Goal: Navigation & Orientation: Find specific page/section

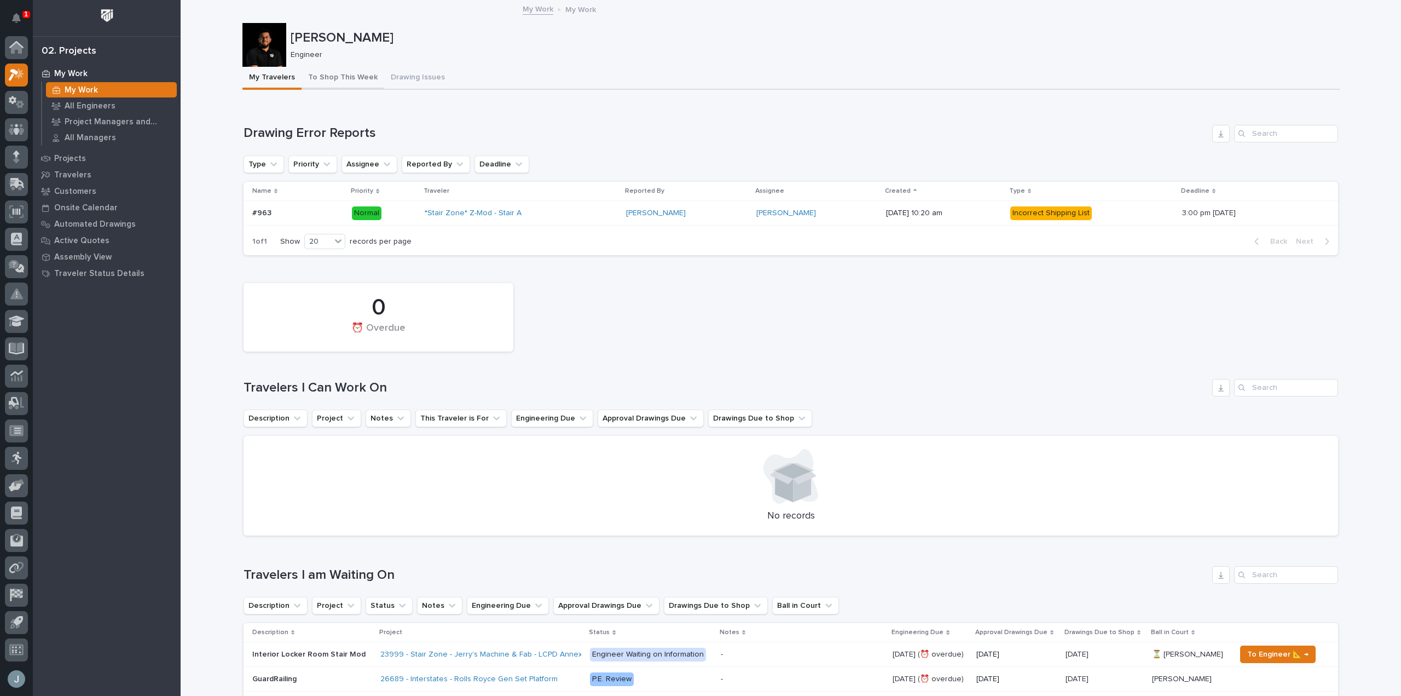
click at [359, 83] on button "To Shop This Week" at bounding box center [343, 78] width 83 height 23
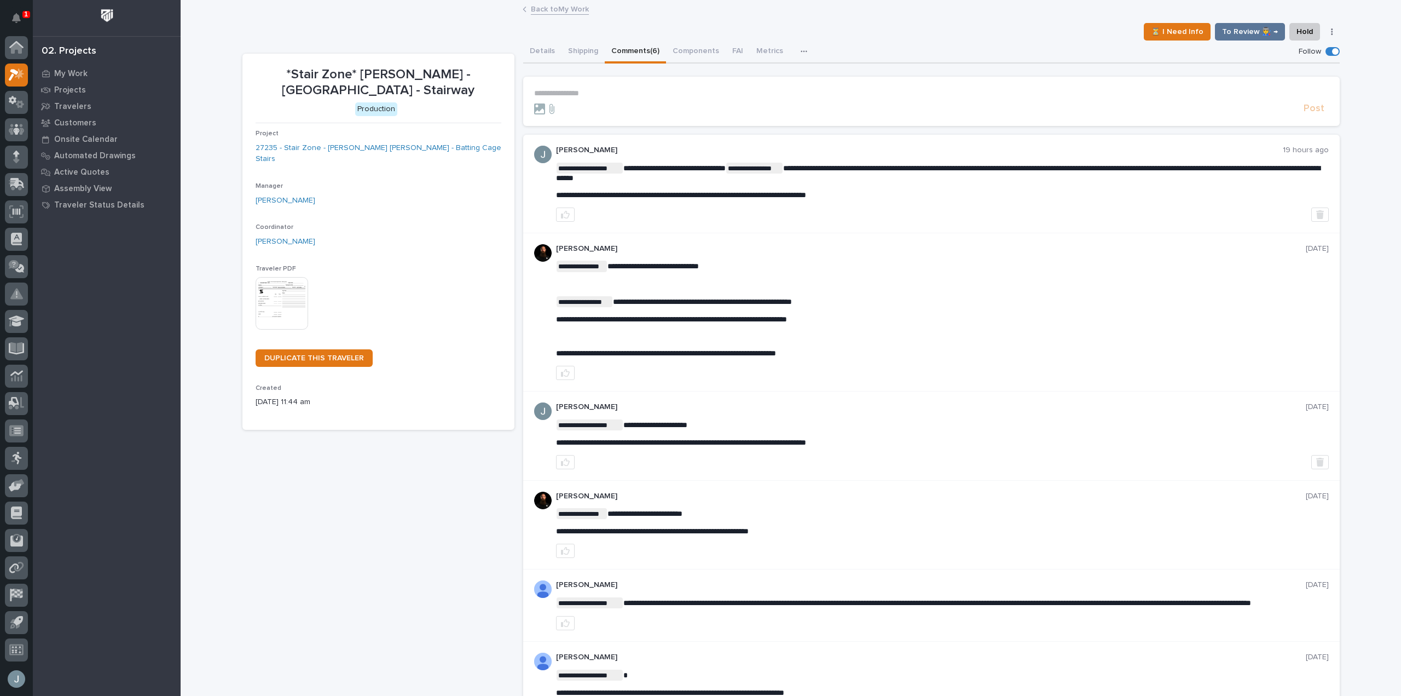
click at [575, 90] on p "**********" at bounding box center [931, 93] width 795 height 9
click at [72, 69] on p "My Work" at bounding box center [70, 74] width 33 height 10
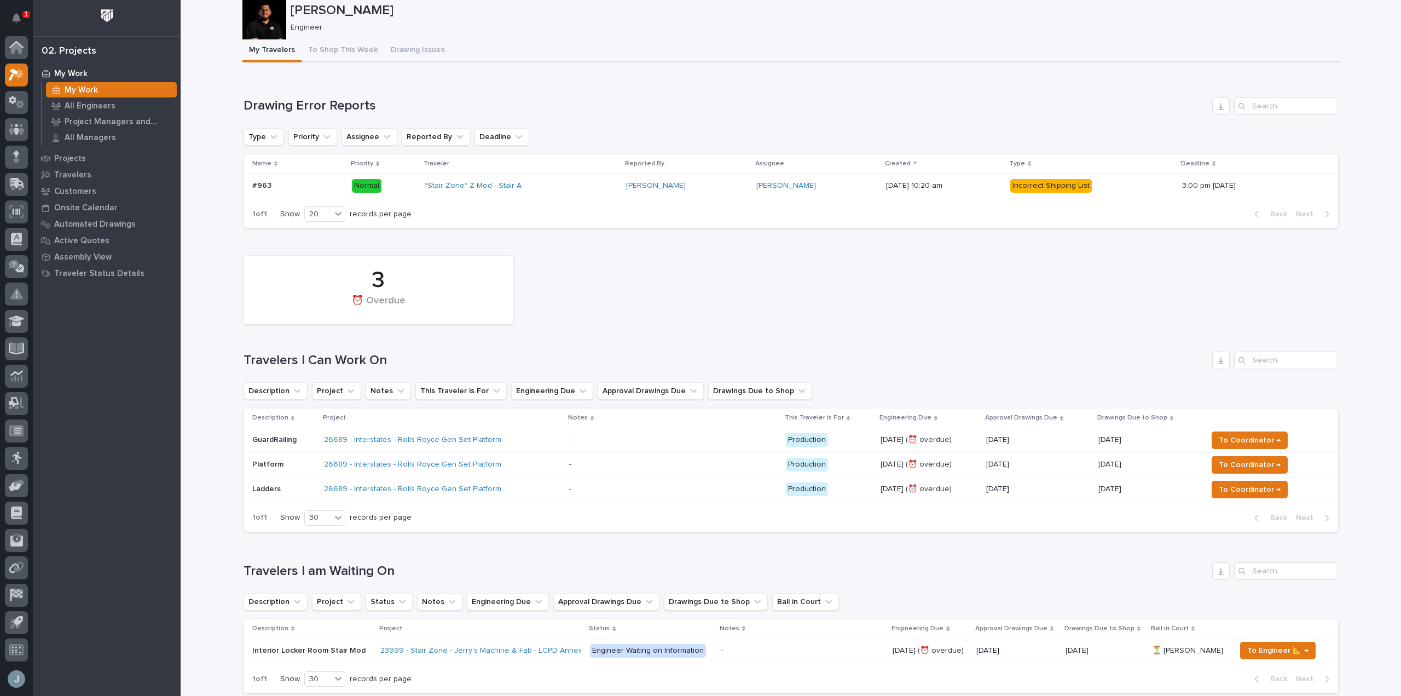
scroll to position [54, 0]
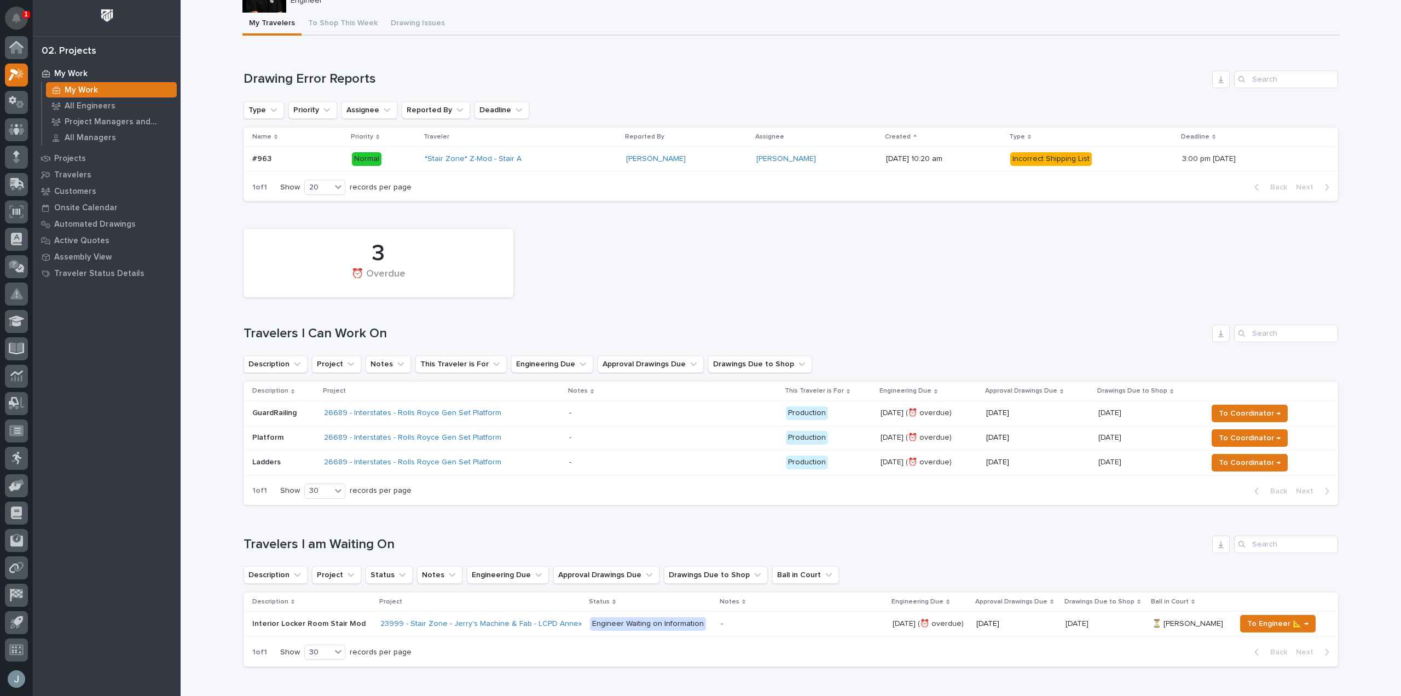
click at [13, 14] on icon "Notifications" at bounding box center [16, 18] width 9 height 10
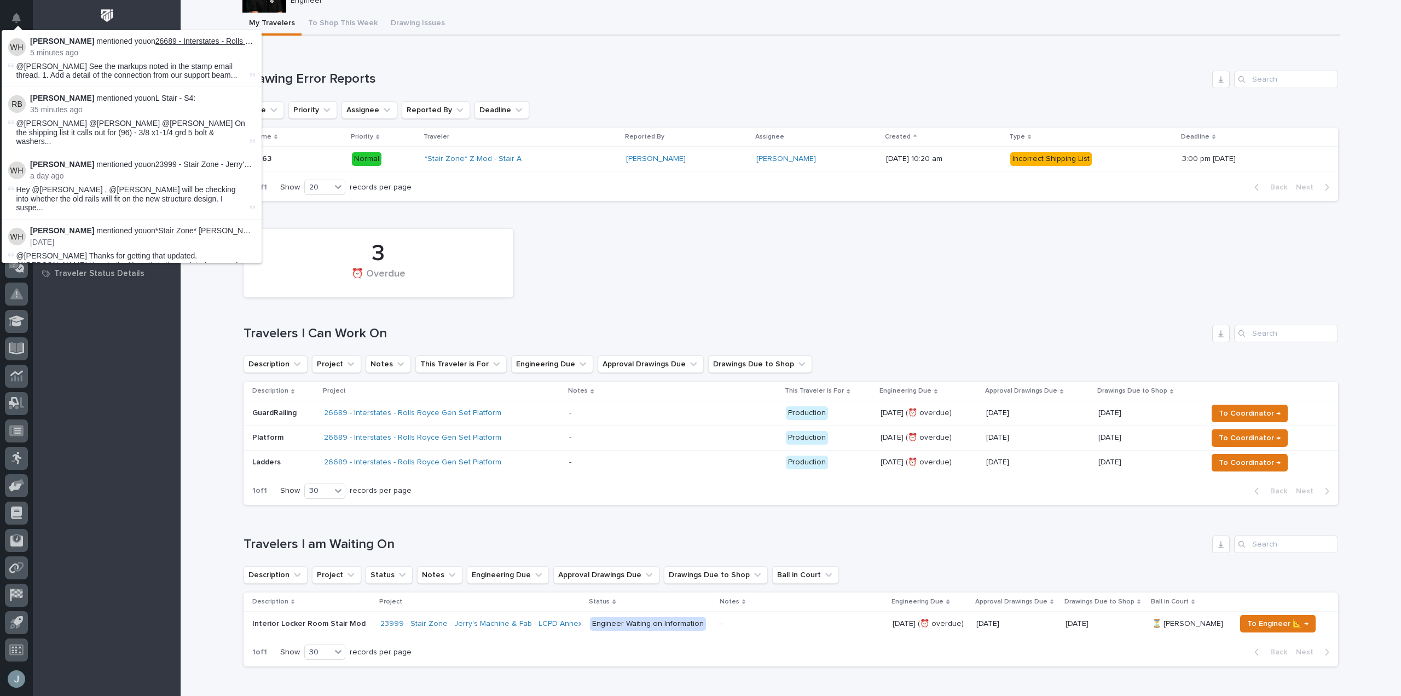
click at [183, 39] on link "26689 - Interstates - Rolls Royce Gen Set Platform" at bounding box center [241, 41] width 172 height 9
